Goal: Information Seeking & Learning: Learn about a topic

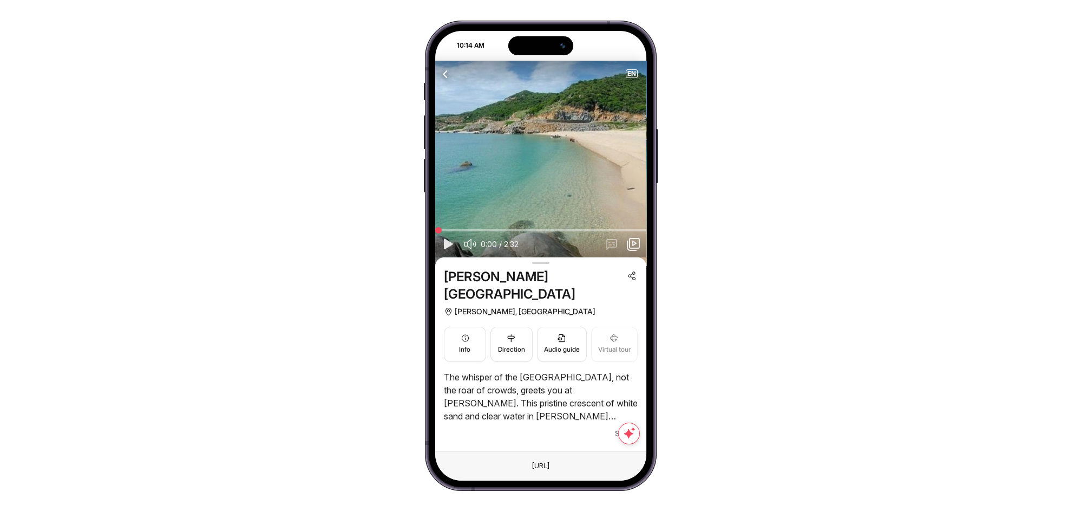
click at [622, 406] on div "The whisper of the [GEOGRAPHIC_DATA], not the roar of crowds, greets you at [PE…" at bounding box center [541, 404] width 194 height 69
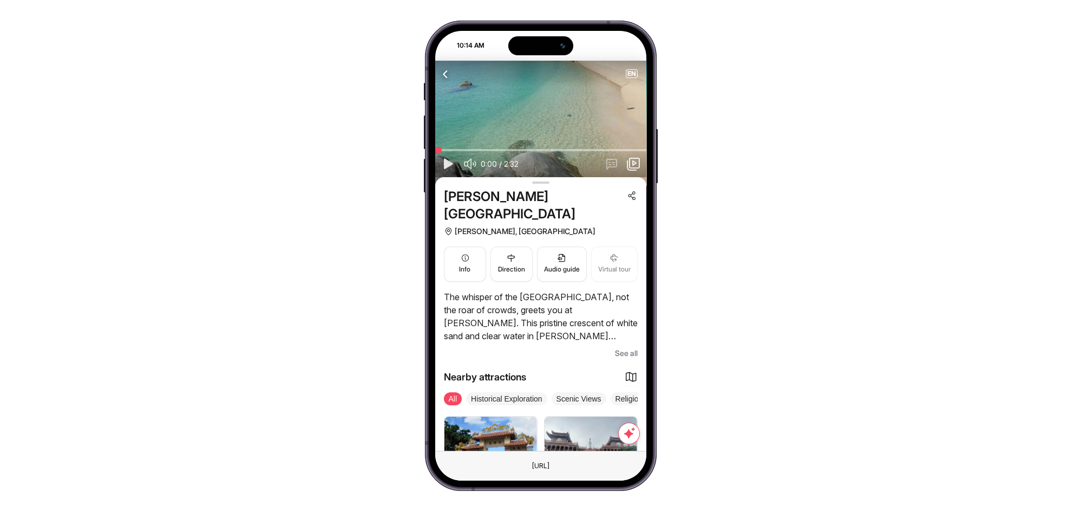
scroll to position [160, 0]
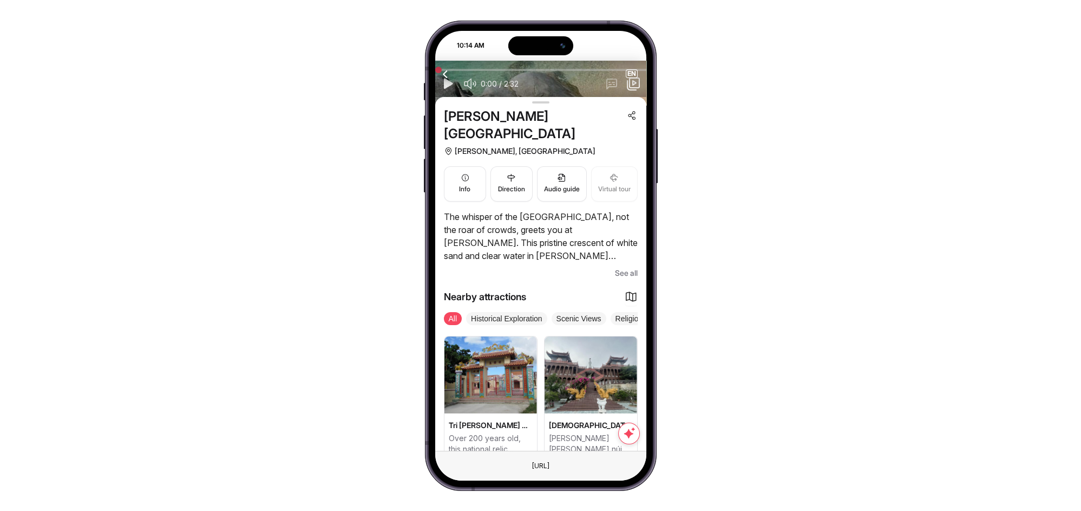
click at [636, 266] on span "See all" at bounding box center [626, 272] width 23 height 13
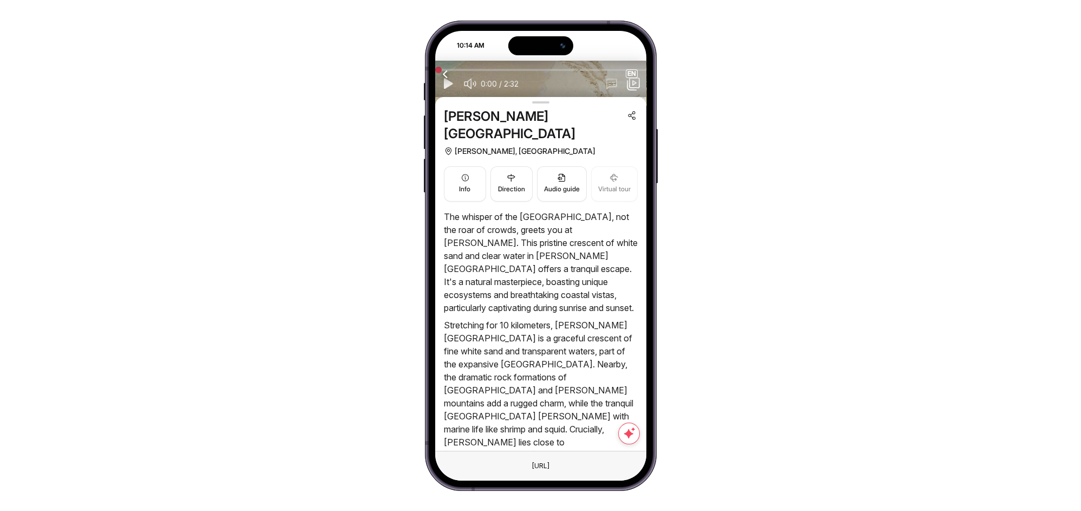
scroll to position [240, 0]
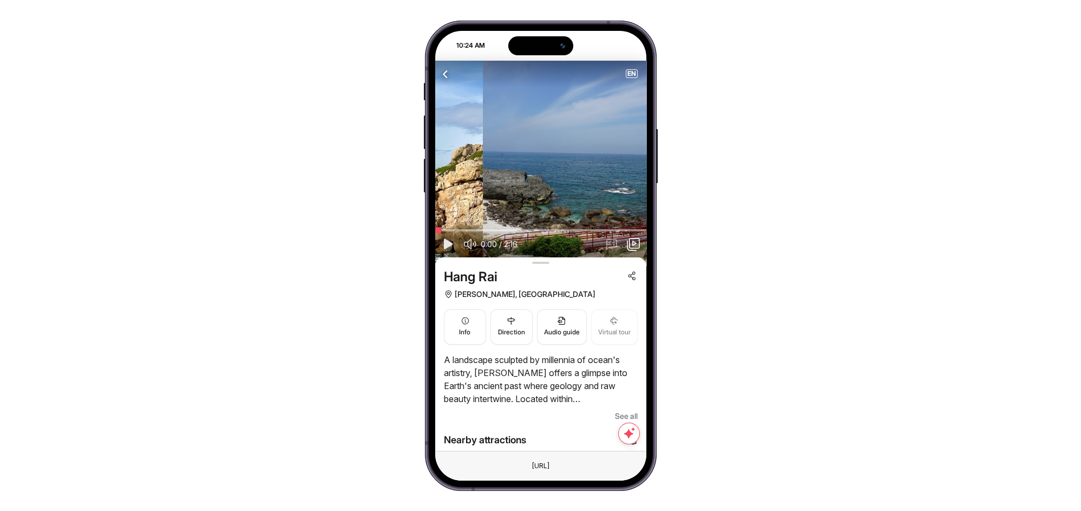
drag, startPoint x: 601, startPoint y: 166, endPoint x: 410, endPoint y: 142, distance: 192.6
click at [427, 141] on div "10:24 AM Attraction Itineraries Bus tour City tour Travel Blog NEARBY ATTRACTIO…" at bounding box center [541, 256] width 232 height 470
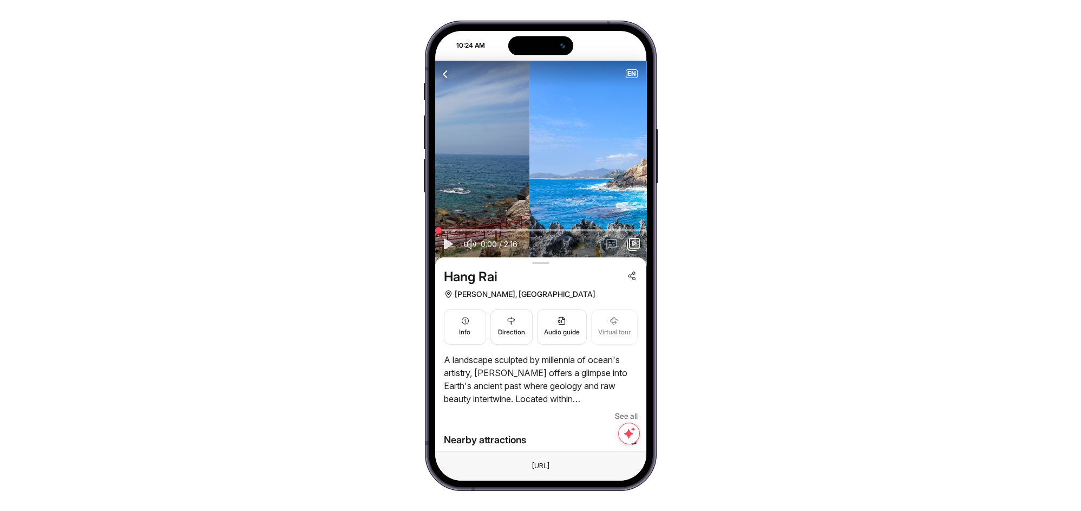
drag, startPoint x: 586, startPoint y: 152, endPoint x: 399, endPoint y: 136, distance: 187.5
click at [402, 136] on div "10:24 AM Attraction Itineraries Bus tour City tour Travel Blog NEARBY ATTRACTIO…" at bounding box center [540, 255] width 1081 height 511
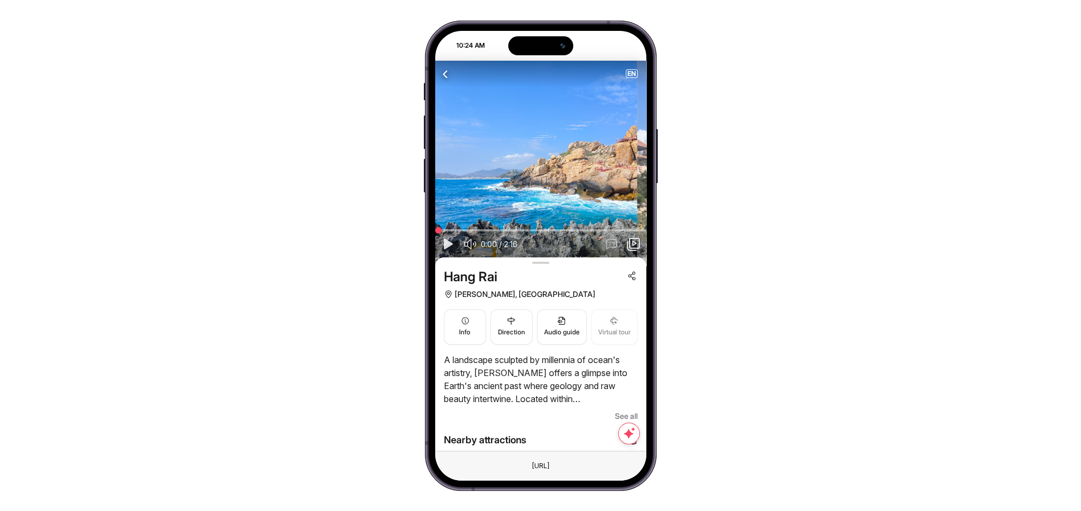
drag, startPoint x: 597, startPoint y: 169, endPoint x: 401, endPoint y: 158, distance: 196.9
click at [415, 158] on div "10:24 AM Attraction Itineraries Bus tour City tour Travel Blog NEARBY ATTRACTIO…" at bounding box center [540, 255] width 1081 height 511
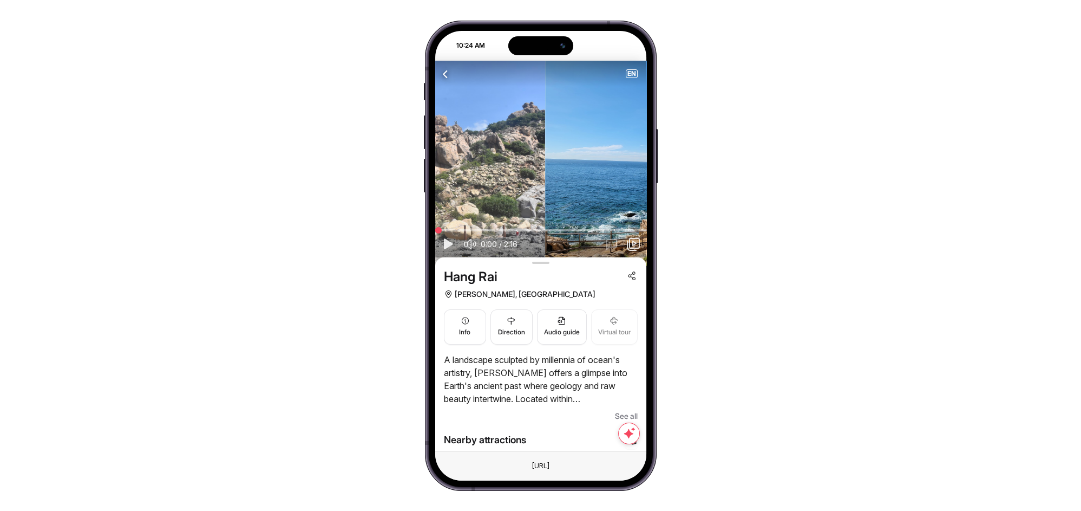
drag, startPoint x: 597, startPoint y: 156, endPoint x: 383, endPoint y: 149, distance: 214.0
click at [414, 148] on div "10:24 AM Attraction Itineraries Bus tour City tour Travel Blog NEARBY ATTRACTIO…" at bounding box center [540, 255] width 1081 height 511
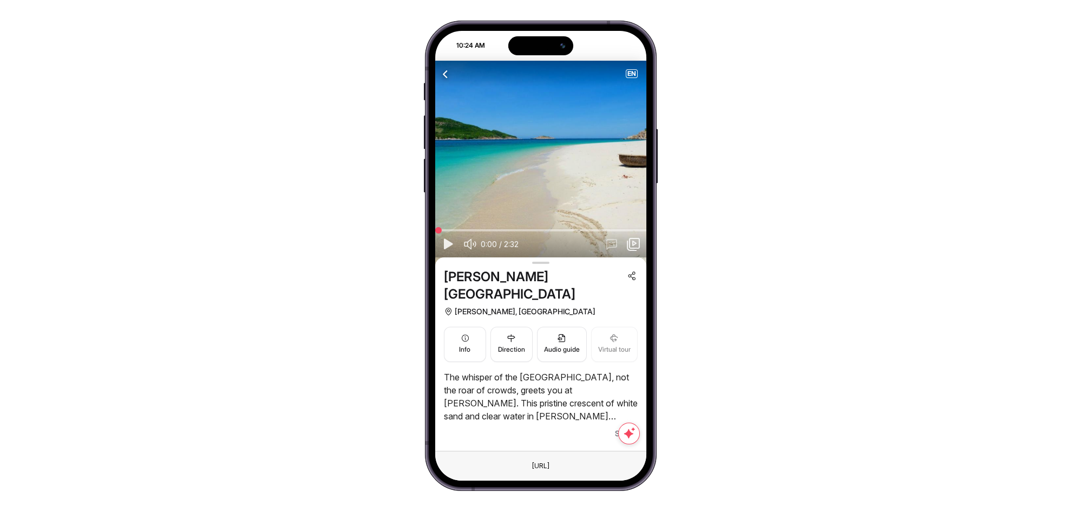
drag, startPoint x: 597, startPoint y: 169, endPoint x: 357, endPoint y: 153, distance: 241.0
click at [364, 154] on div "10:24 AM Attraction Itineraries Bus tour City tour Travel Blog NEARBY ATTRACTIO…" at bounding box center [540, 255] width 1081 height 511
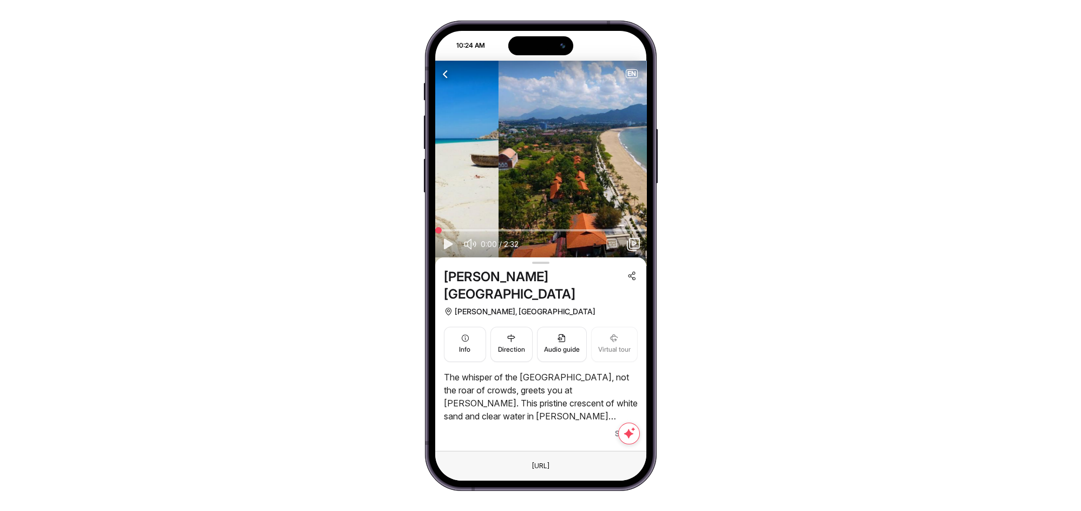
drag, startPoint x: 606, startPoint y: 157, endPoint x: 406, endPoint y: 134, distance: 202.1
click at [399, 136] on div "10:24 AM Attraction Itineraries Bus tour City tour Travel Blog NEARBY ATTRACTIO…" at bounding box center [540, 255] width 1081 height 511
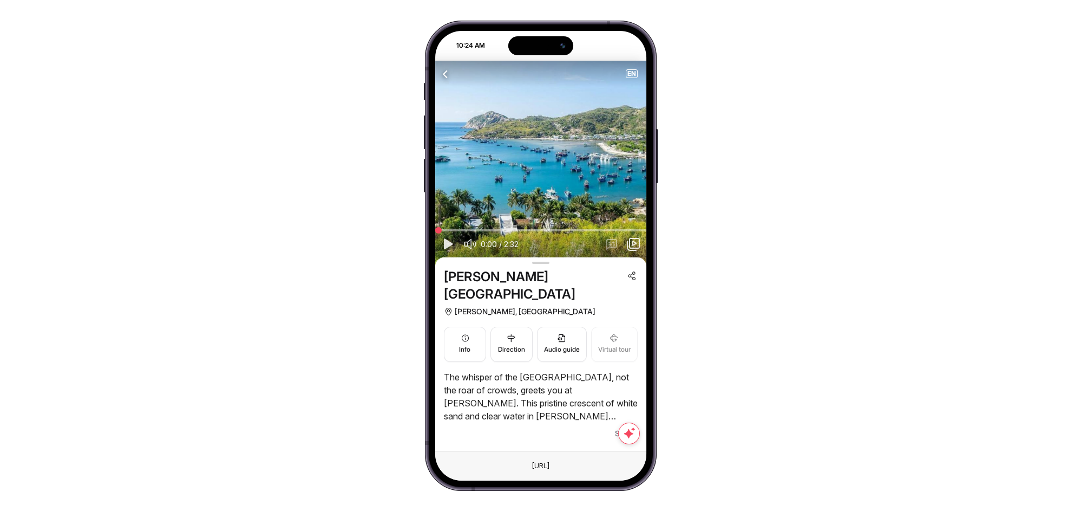
drag, startPoint x: 623, startPoint y: 148, endPoint x: 415, endPoint y: 135, distance: 208.3
click at [420, 136] on div "10:24 AM Attraction Itineraries Bus tour City tour Travel Blog NEARBY ATTRACTIO…" at bounding box center [540, 255] width 1081 height 511
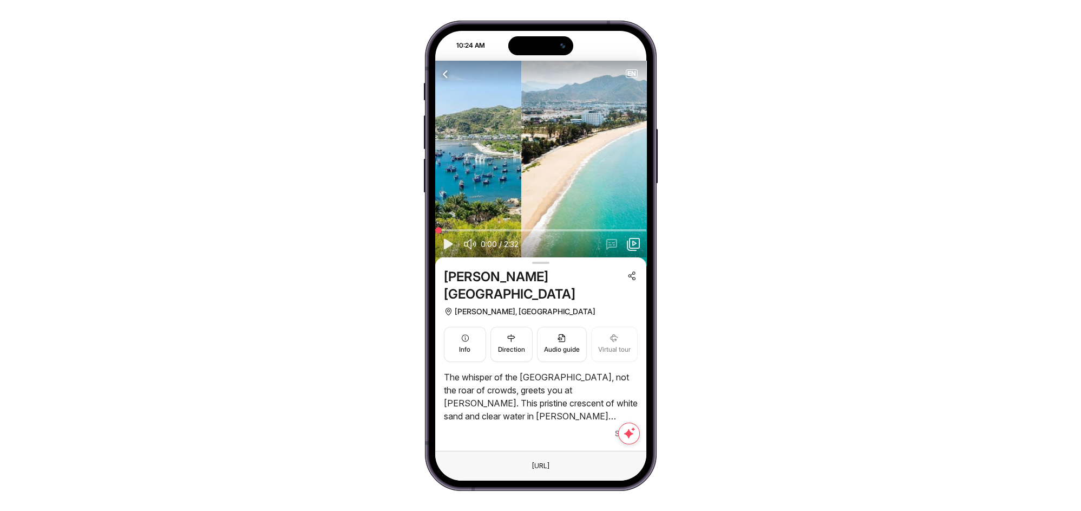
drag, startPoint x: 613, startPoint y: 132, endPoint x: 447, endPoint y: 128, distance: 166.2
click at [452, 129] on img at bounding box center [415, 164] width 211 height 206
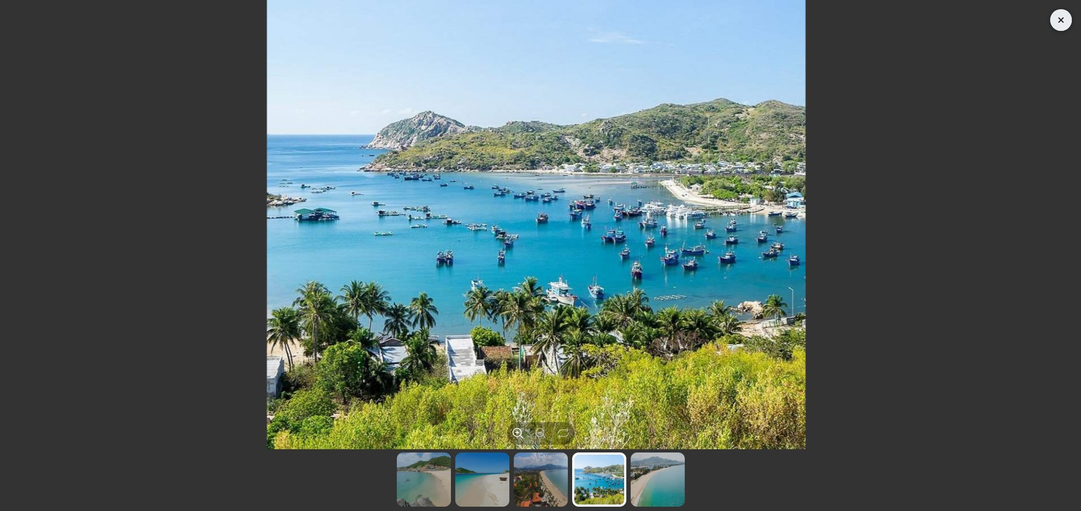
click at [1055, 26] on icon "Close" at bounding box center [1062, 20] width 14 height 13
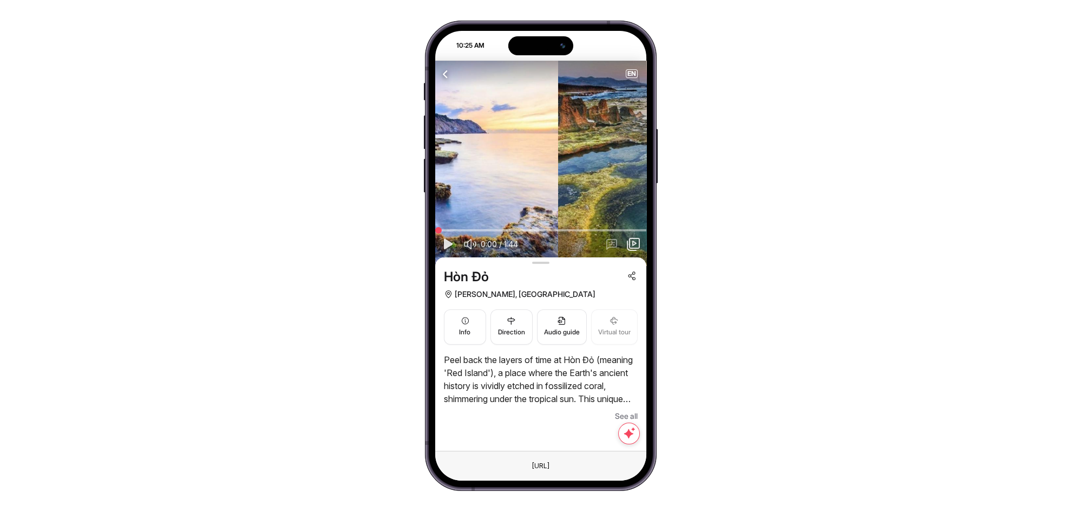
drag, startPoint x: 575, startPoint y: 168, endPoint x: 383, endPoint y: 149, distance: 192.6
click at [377, 147] on div "10:25 AM Attraction Itineraries Bus tour City tour Travel Blog NEARBY ATTRACTIO…" at bounding box center [540, 255] width 1081 height 511
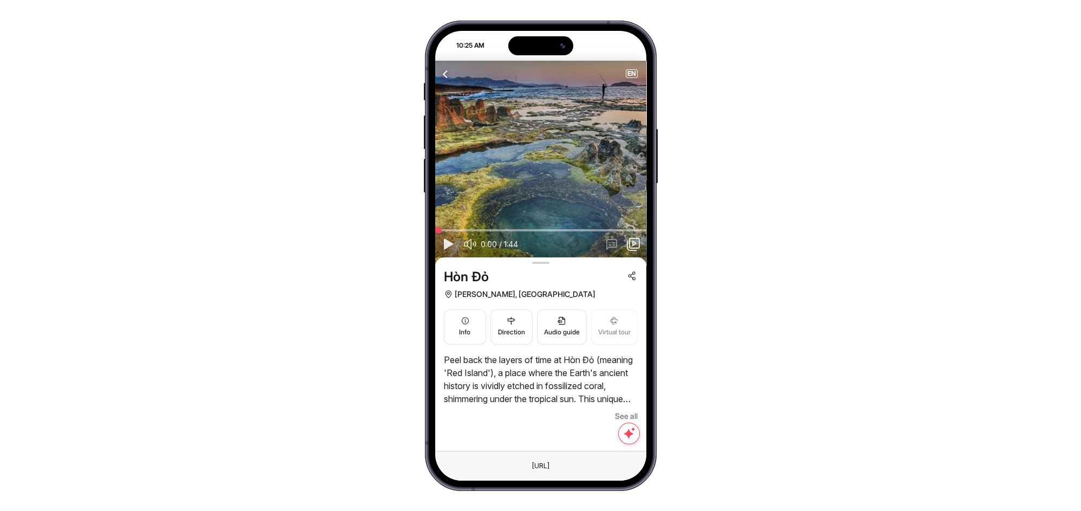
drag, startPoint x: 593, startPoint y: 175, endPoint x: 324, endPoint y: 162, distance: 270.0
click at [324, 162] on div "10:25 AM Attraction Itineraries Bus tour City tour Travel Blog NEARBY ATTRACTIO…" at bounding box center [540, 255] width 1081 height 511
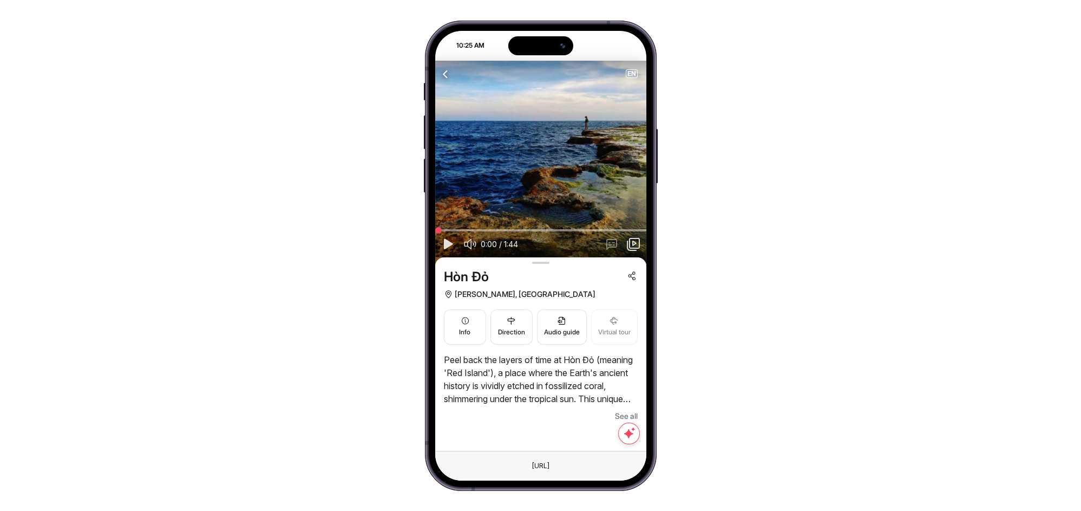
drag, startPoint x: 592, startPoint y: 185, endPoint x: 390, endPoint y: 179, distance: 201.5
click at [390, 179] on div "10:25 AM Attraction Itineraries Bus tour City tour Travel Blog NEARBY ATTRACTIO…" at bounding box center [540, 255] width 1081 height 511
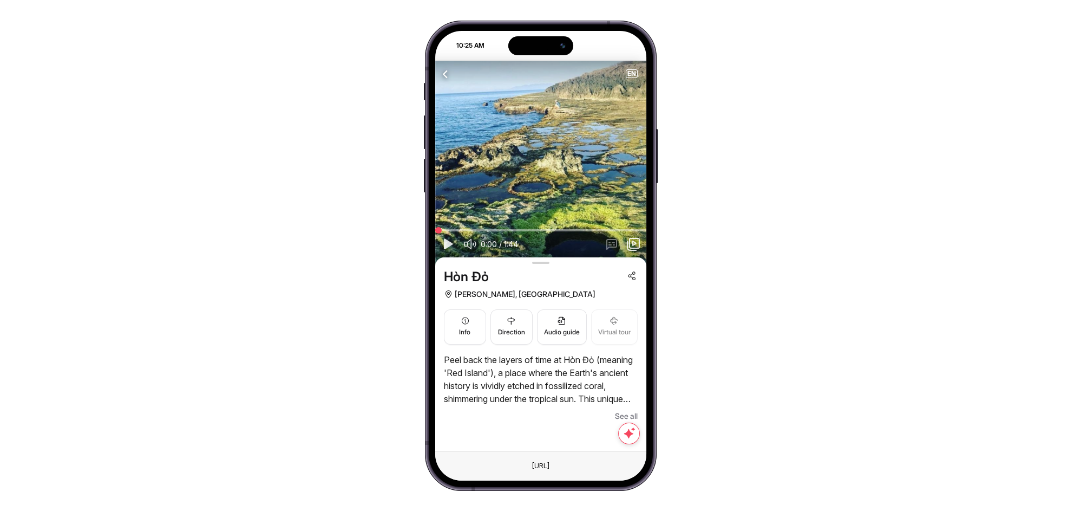
drag, startPoint x: 590, startPoint y: 185, endPoint x: 473, endPoint y: 172, distance: 117.7
click at [410, 177] on div "10:25 AM Attraction Itineraries Bus tour City tour Travel Blog NEARBY ATTRACTIO…" at bounding box center [540, 255] width 1081 height 511
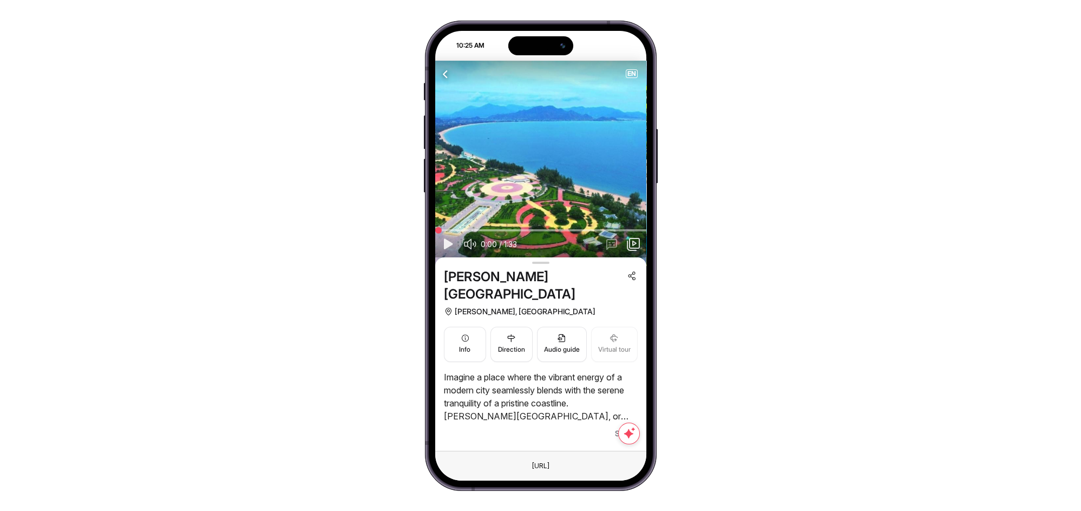
click at [634, 427] on span "See all" at bounding box center [626, 433] width 23 height 13
